Goal: Information Seeking & Learning: Learn about a topic

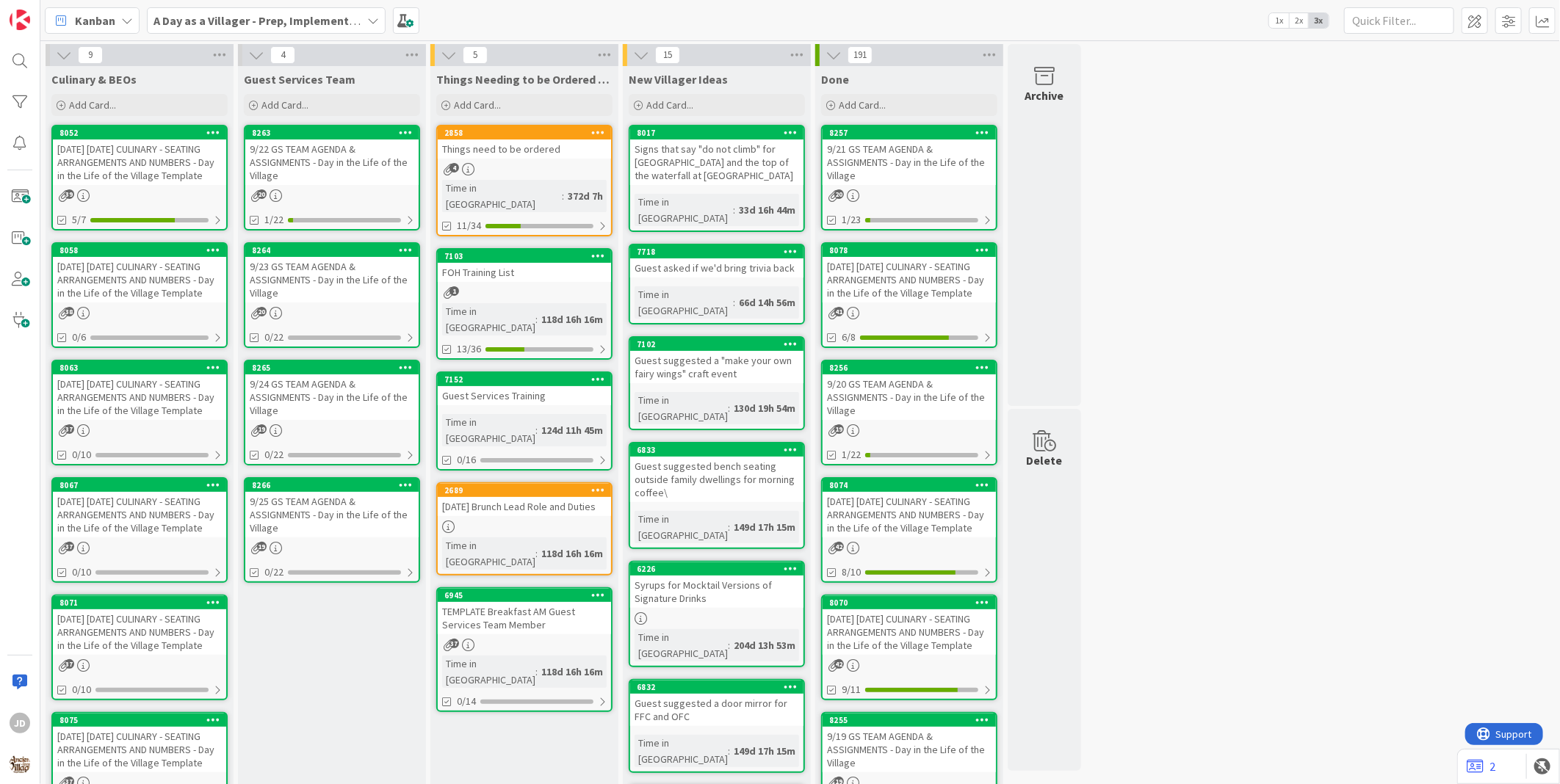
click at [1181, 208] on div "9 Culinary & BEOs Add Card... 8052 [DATE] [DATE] CULINARY - SEATING ARRANGEMENT…" at bounding box center [800, 693] width 1514 height 1298
click at [122, 275] on div "[DATE] [DATE] CULINARY - SEATING ARRANGEMENTS AND NUMBERS - Day in the Life of …" at bounding box center [139, 279] width 174 height 46
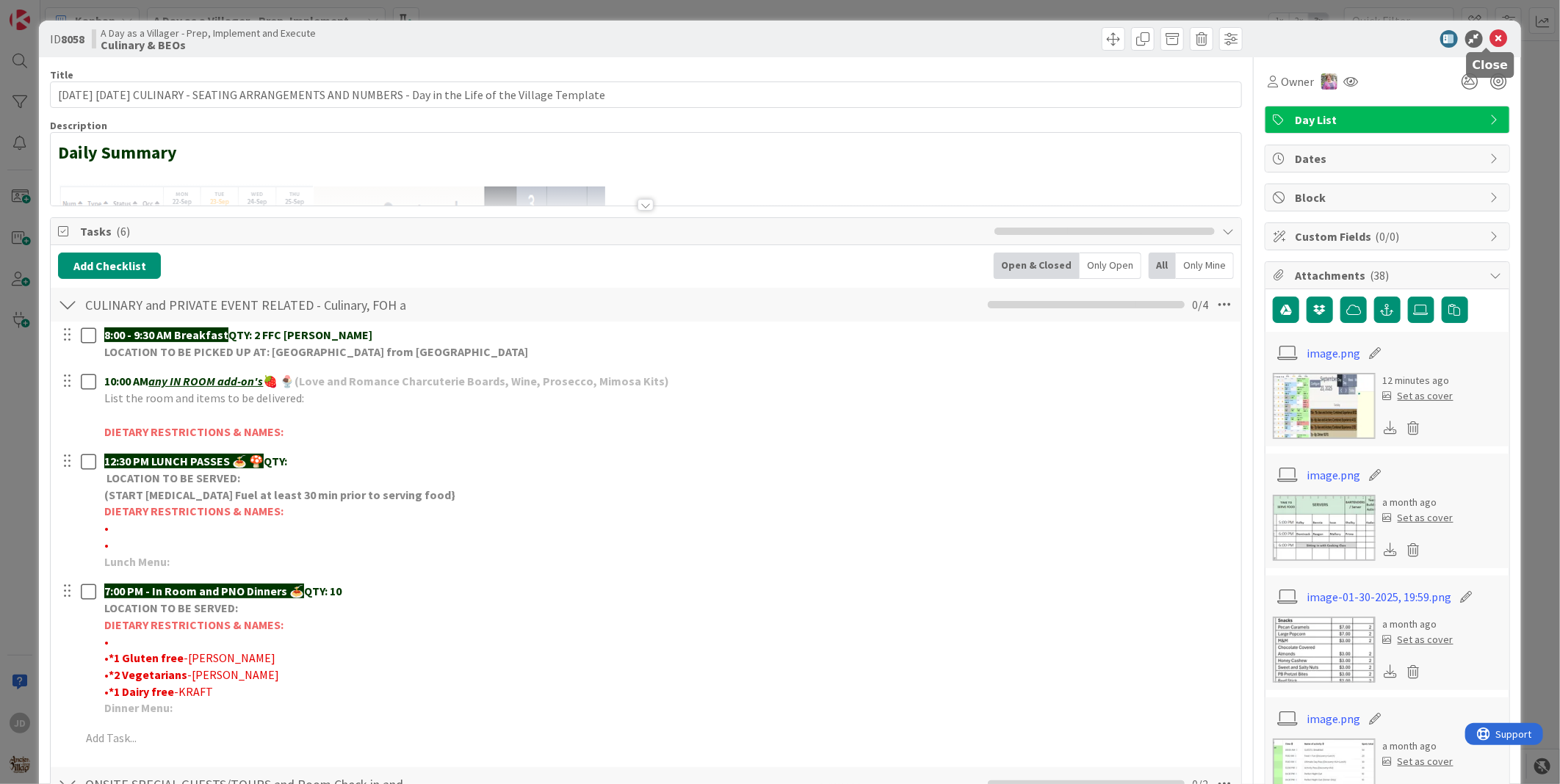
click at [1490, 40] on icon at bounding box center [1499, 38] width 17 height 17
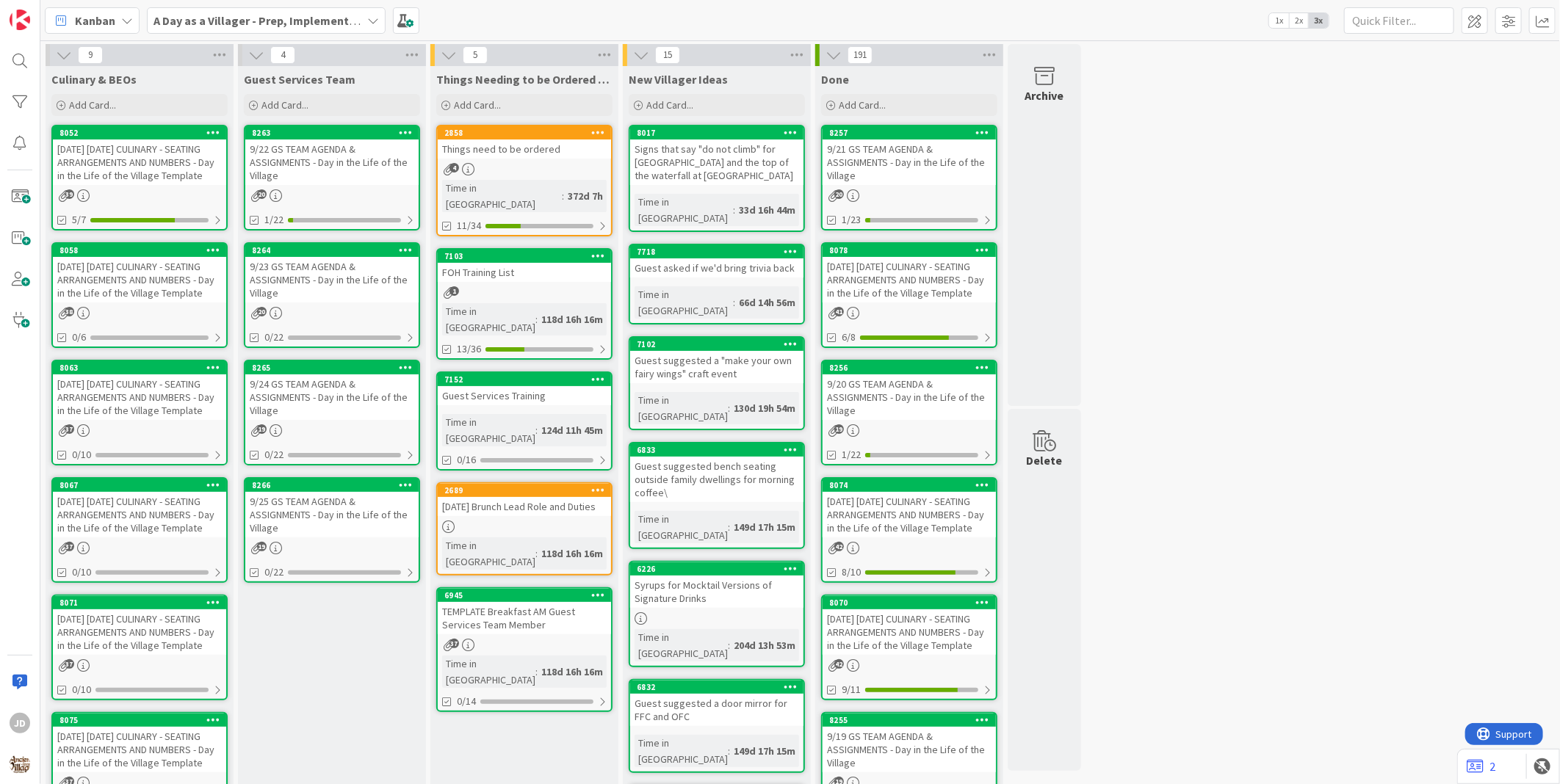
click at [108, 169] on div "[DATE] [DATE] CULINARY - SEATING ARRANGEMENTS AND NUMBERS - Day in the Life of …" at bounding box center [139, 162] width 174 height 46
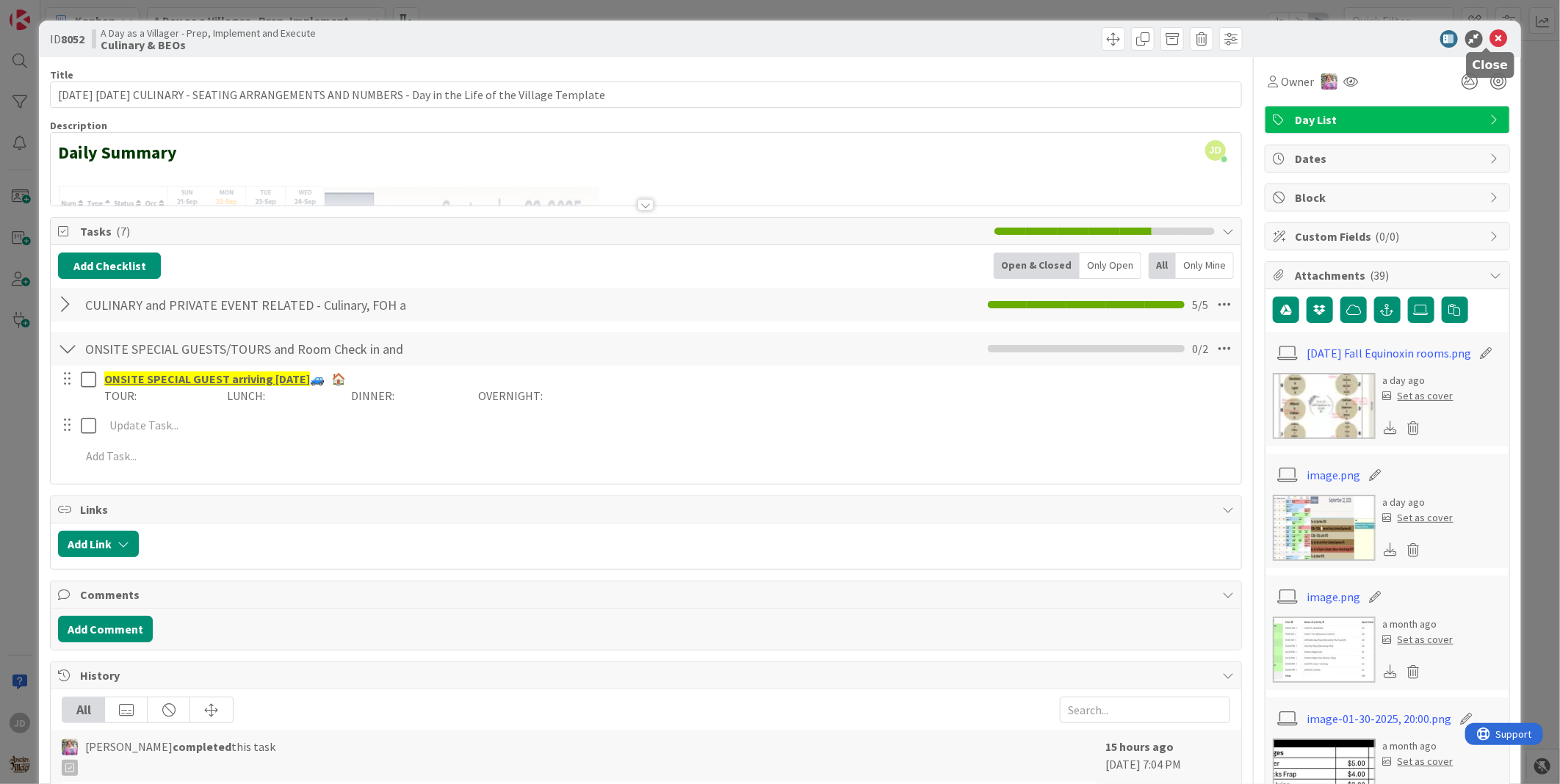
click at [1496, 42] on icon at bounding box center [1499, 38] width 17 height 17
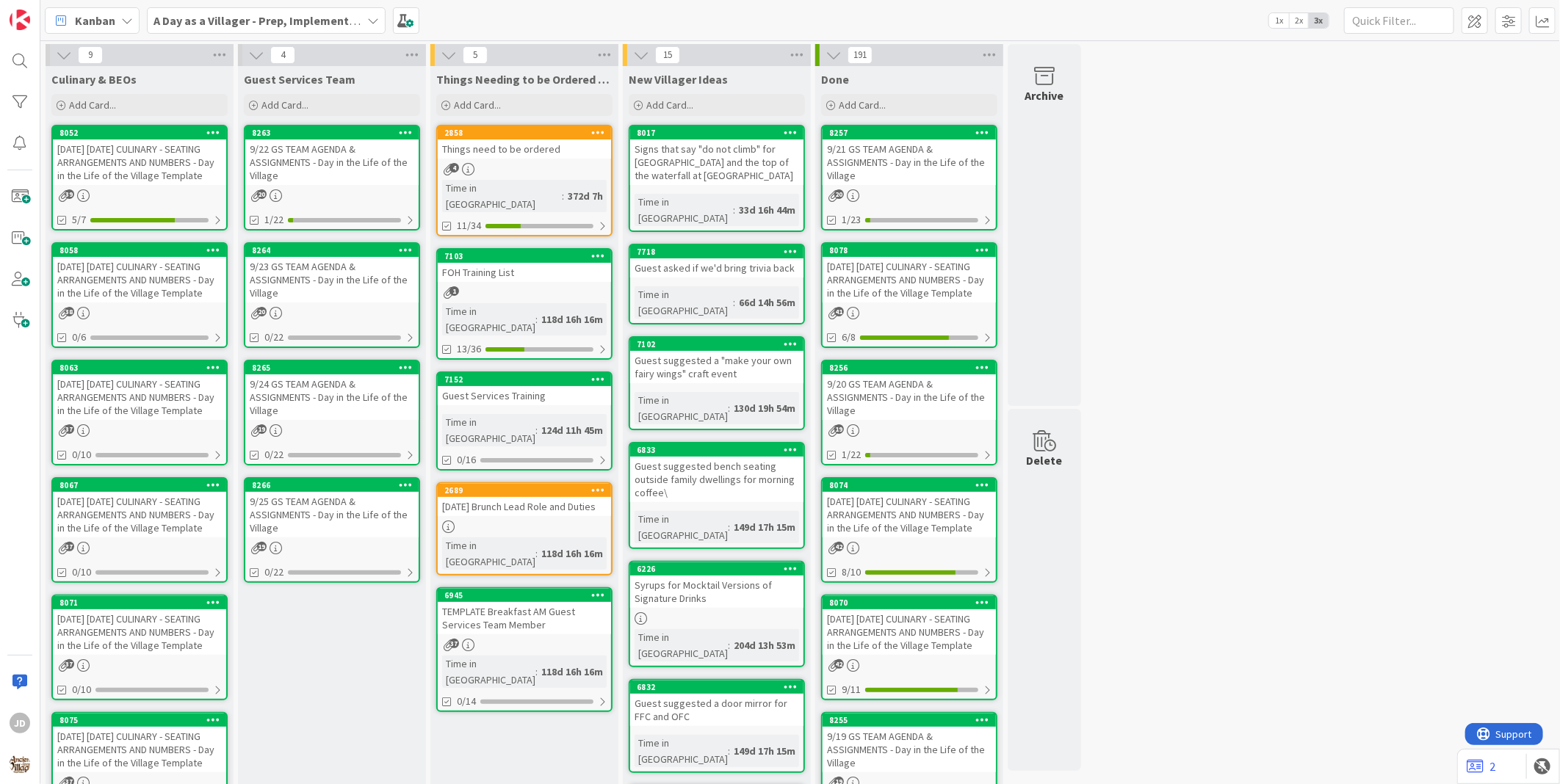
click at [535, 5] on div "Kanban A Day as a Villager - Prep, Implement and Execute 1x 2x 3x" at bounding box center [799, 20] width 1519 height 40
click at [134, 162] on div "[DATE] [DATE] CULINARY - SEATING ARRANGEMENTS AND NUMBERS - Day in the Life of …" at bounding box center [139, 162] width 174 height 46
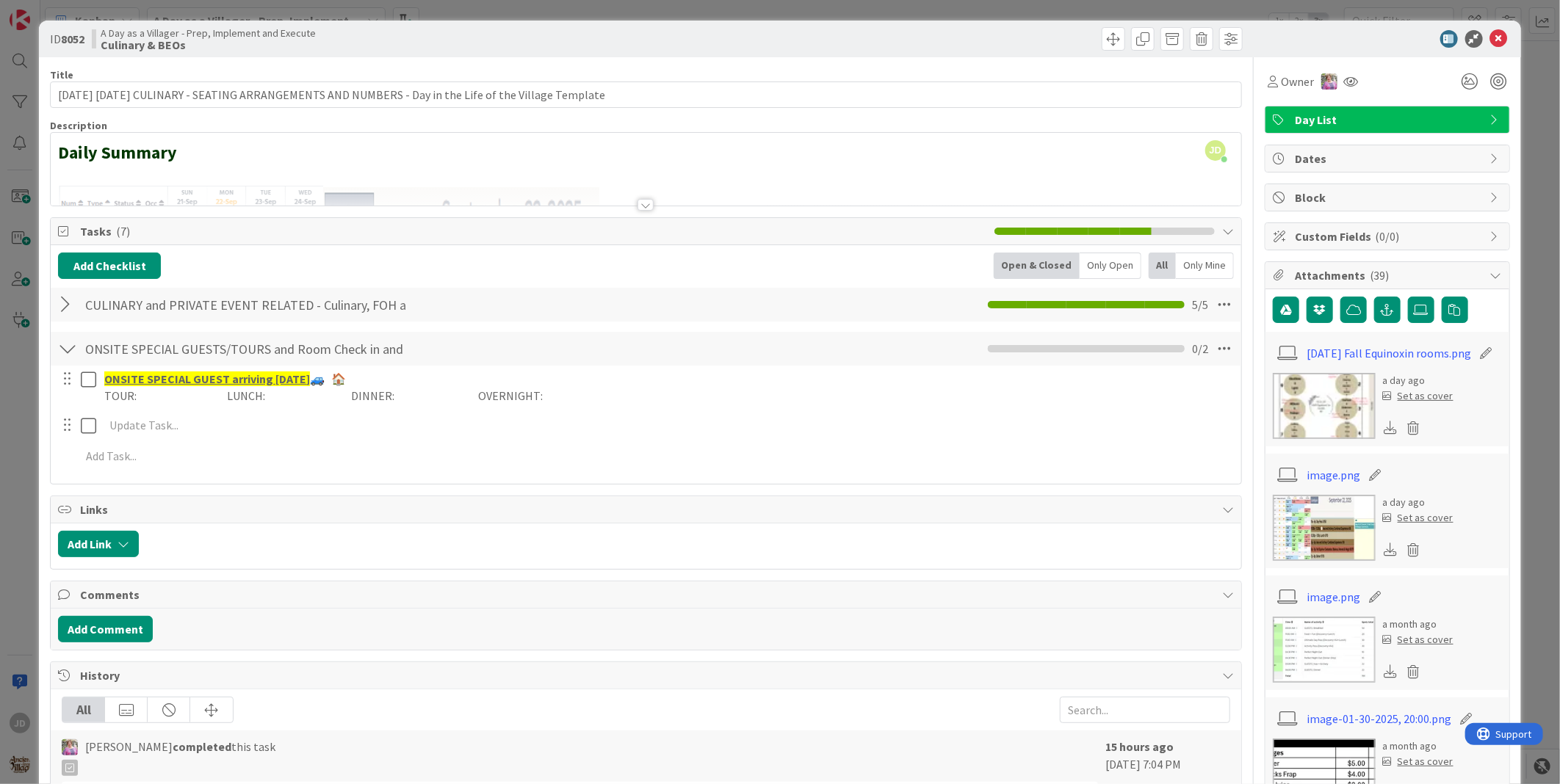
click at [640, 202] on div at bounding box center [645, 205] width 16 height 12
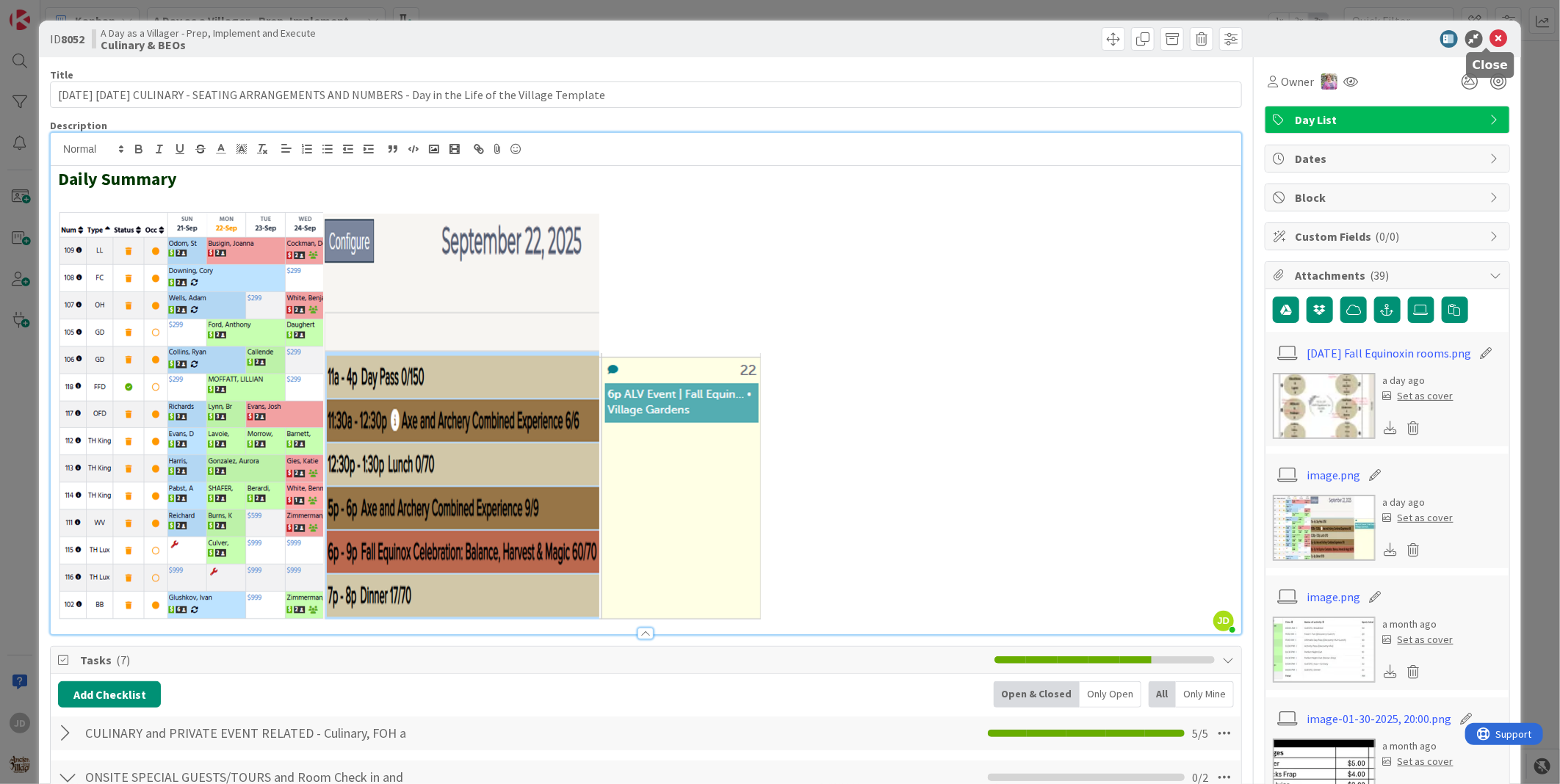
click at [1490, 38] on icon at bounding box center [1499, 38] width 17 height 17
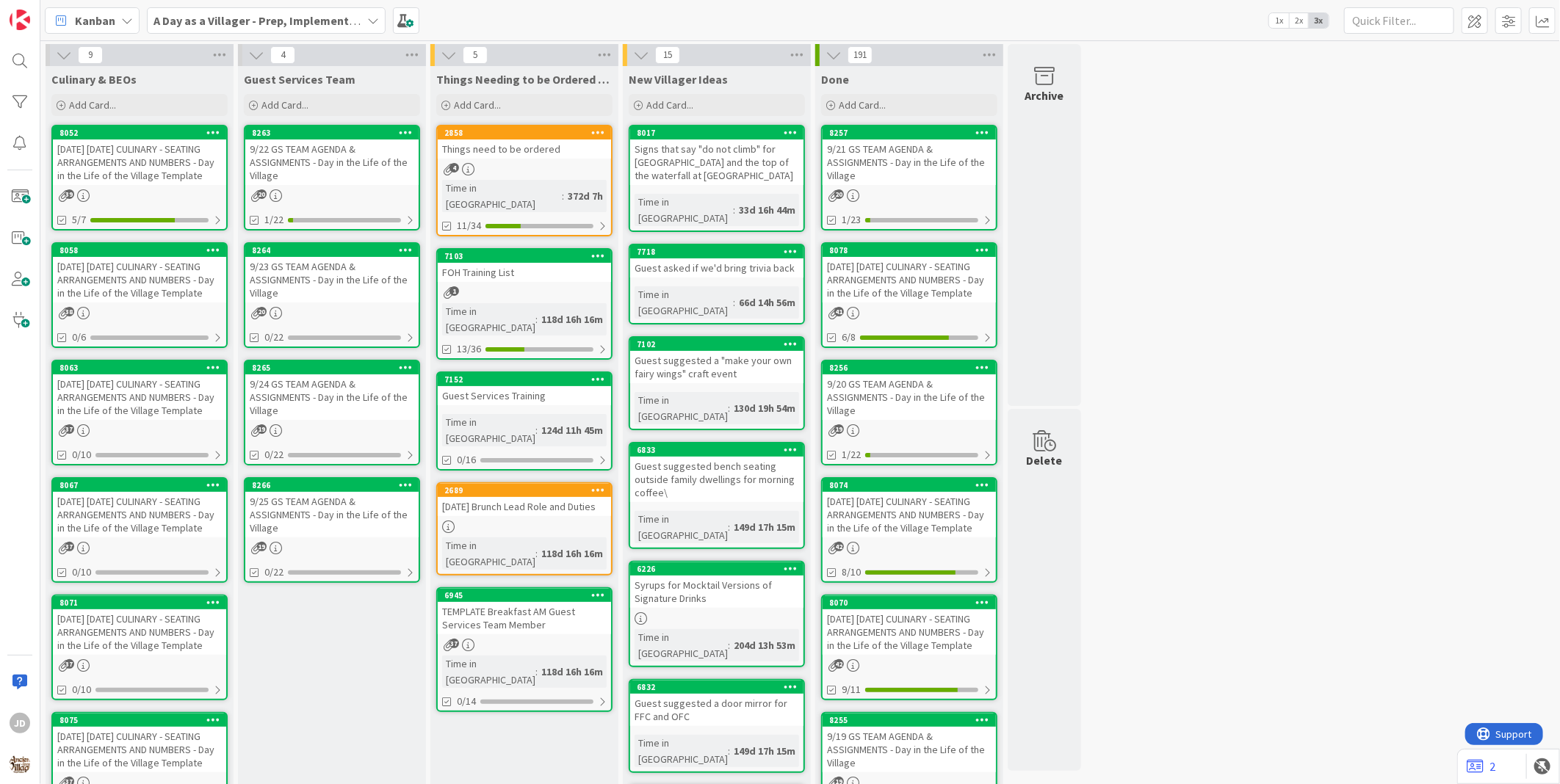
click at [519, 13] on div "Kanban A Day as a Villager - Prep, Implement and Execute 1x 2x 3x" at bounding box center [799, 20] width 1519 height 40
